Goal: Navigation & Orientation: Find specific page/section

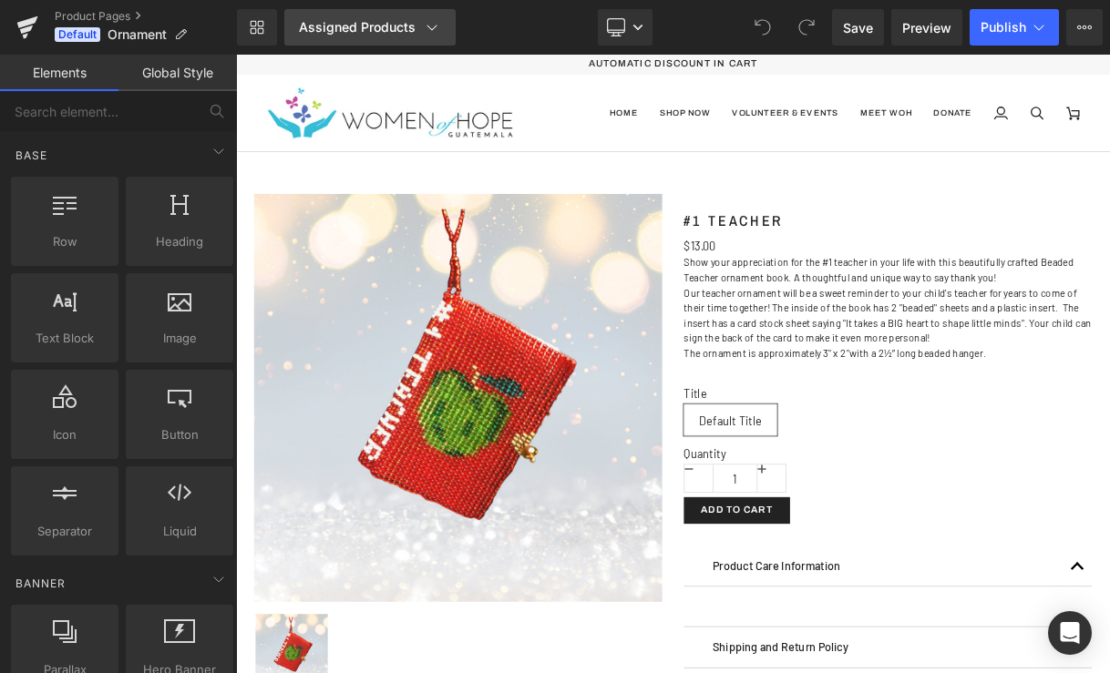
click at [428, 24] on icon at bounding box center [432, 27] width 18 height 18
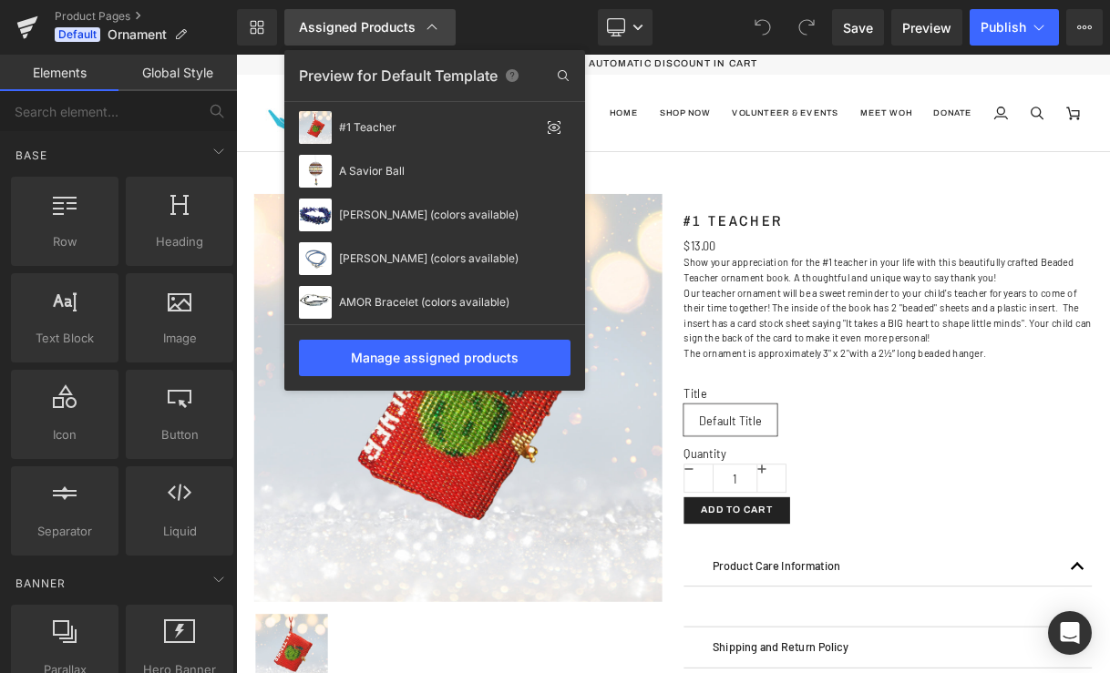
click at [428, 26] on icon at bounding box center [432, 27] width 10 height 5
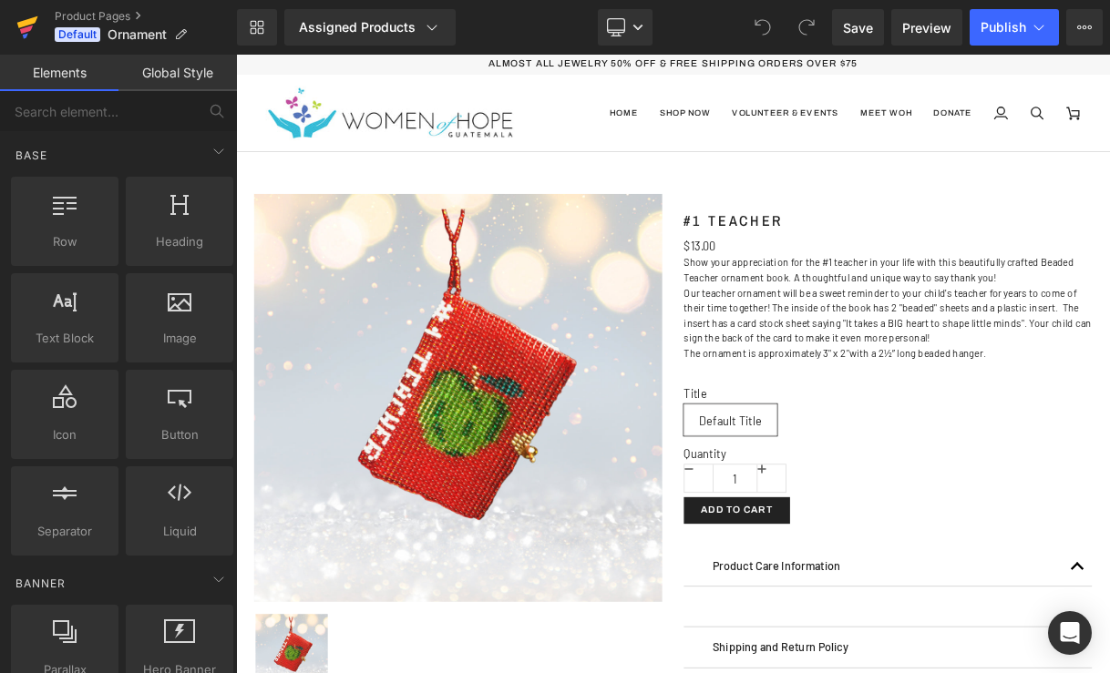
click at [31, 25] on icon at bounding box center [27, 28] width 22 height 46
